Goal: Task Accomplishment & Management: Complete application form

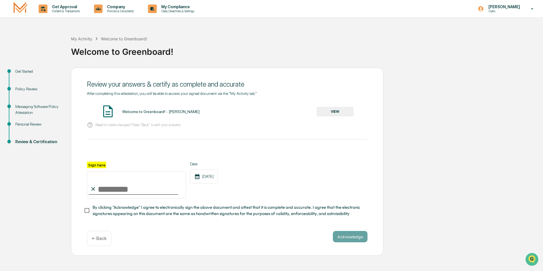
click at [122, 191] on input "Sign here" at bounding box center [136, 184] width 99 height 27
type input "**********"
click at [352, 238] on button "Acknowledge" at bounding box center [350, 236] width 35 height 11
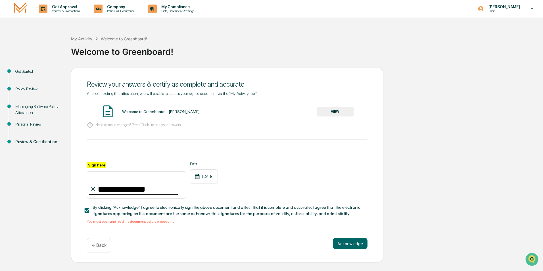
click at [339, 108] on button "VIEW" at bounding box center [335, 112] width 37 height 10
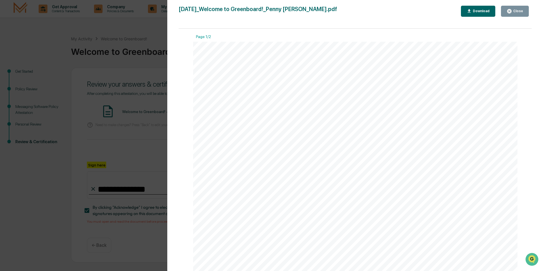
click at [513, 11] on div "Close" at bounding box center [517, 11] width 11 height 4
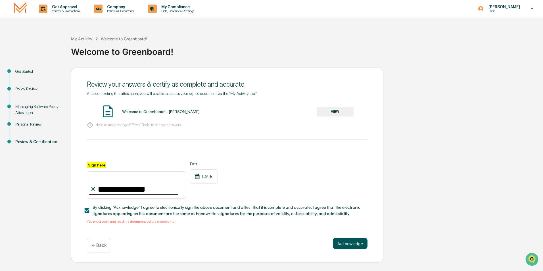
click at [352, 245] on button "Acknowledge" at bounding box center [350, 243] width 35 height 11
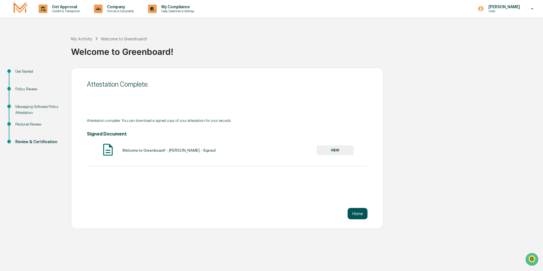
click at [361, 212] on button "Home" at bounding box center [358, 213] width 20 height 11
